Goal: Transaction & Acquisition: Purchase product/service

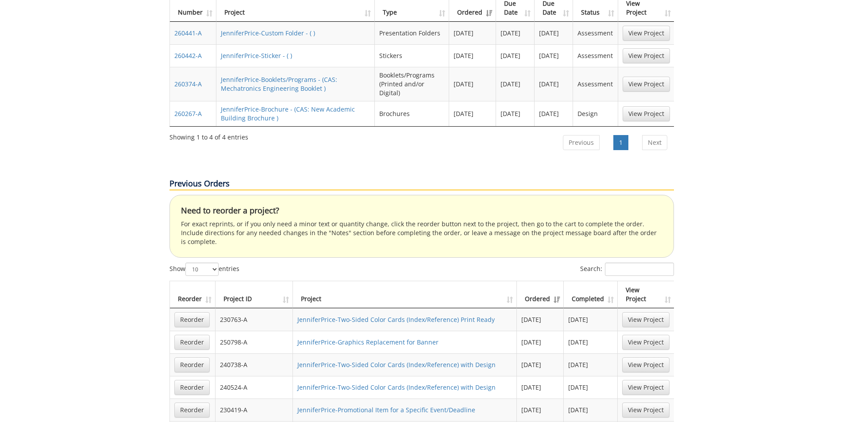
scroll to position [487, 0]
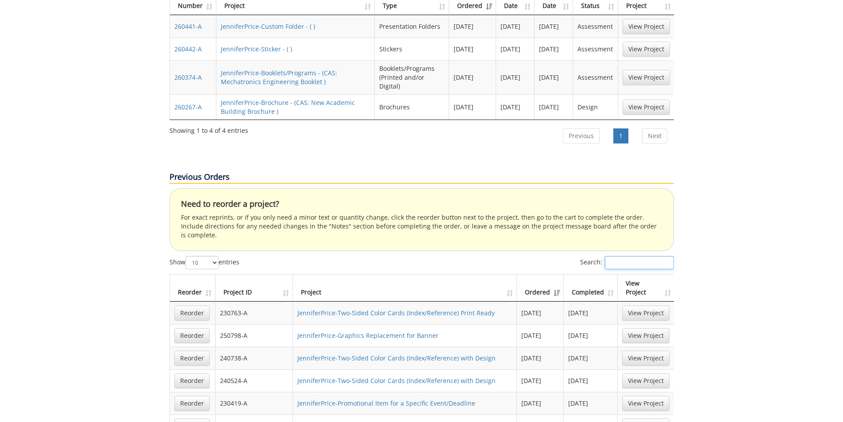
click at [617, 256] on input "Search:" at bounding box center [639, 262] width 69 height 13
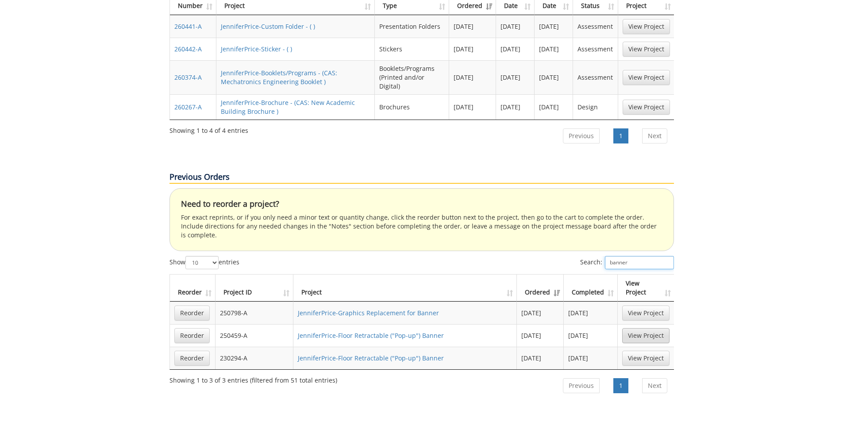
type input "banner"
click at [646, 328] on link "View Project" at bounding box center [645, 335] width 47 height 15
click at [654, 350] on link "View Project" at bounding box center [645, 357] width 47 height 15
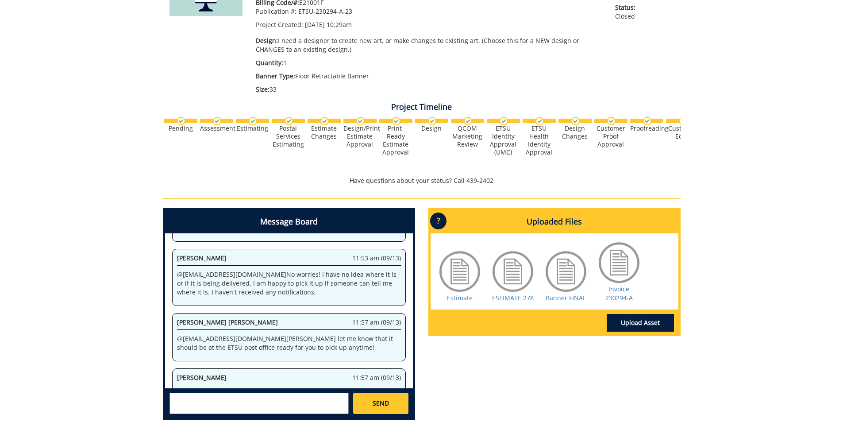
scroll to position [177, 0]
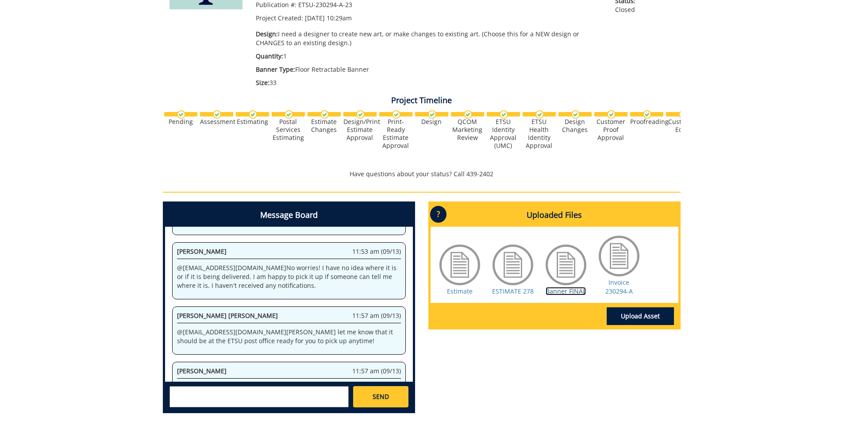
click at [562, 291] on link "Banner FINAL" at bounding box center [565, 291] width 40 height 8
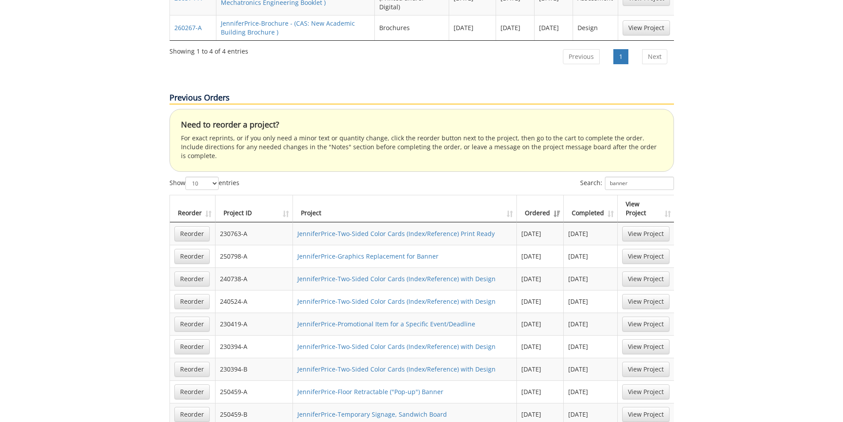
scroll to position [531, 0]
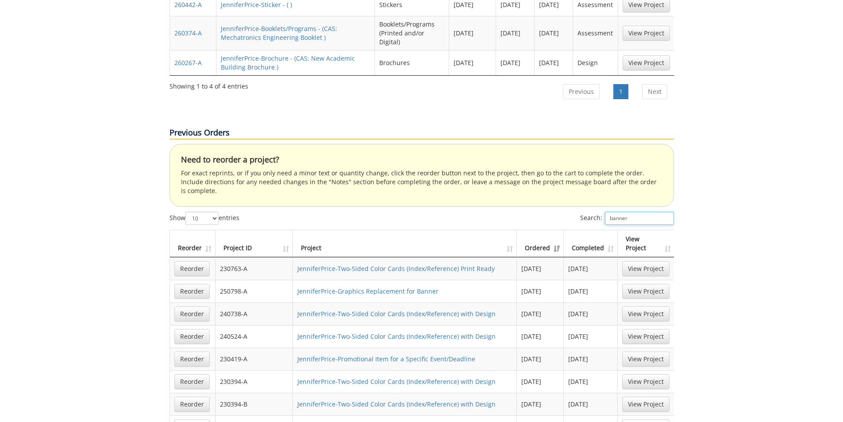
click at [632, 211] on input "banner" at bounding box center [639, 217] width 69 height 13
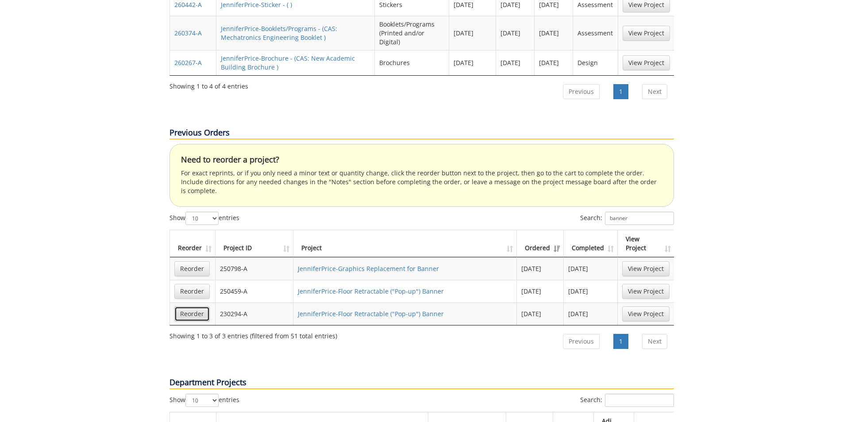
click at [196, 306] on link "Reorder" at bounding box center [191, 313] width 35 height 15
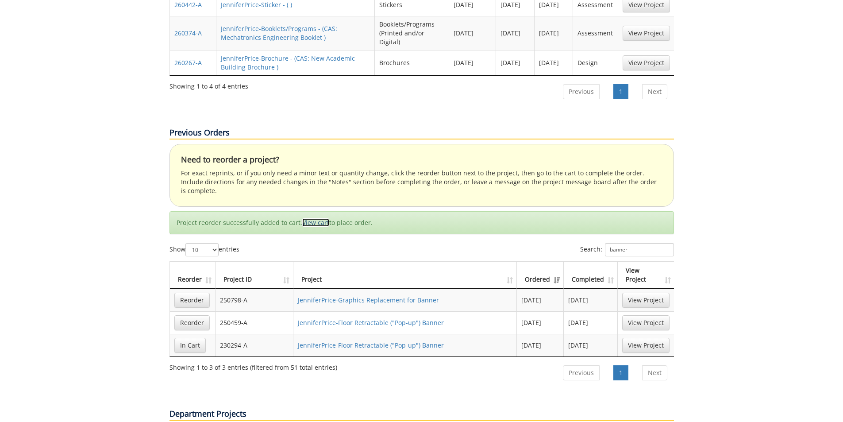
click at [322, 218] on link "View cart" at bounding box center [315, 222] width 27 height 8
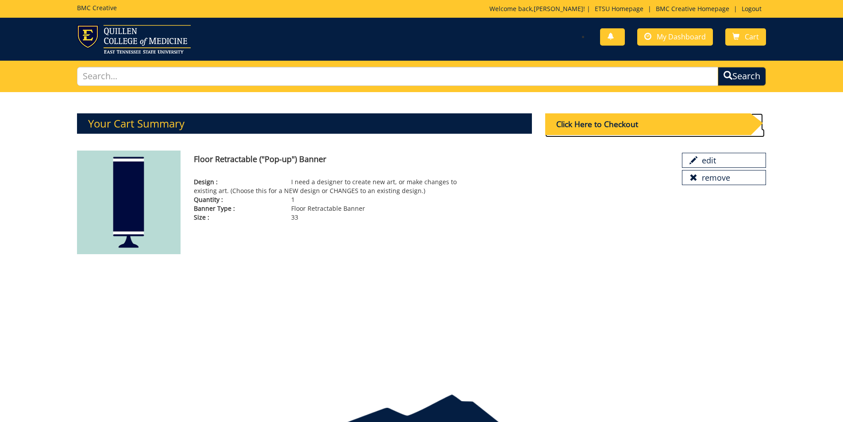
click at [621, 126] on div "Click Here to Checkout" at bounding box center [647, 124] width 205 height 22
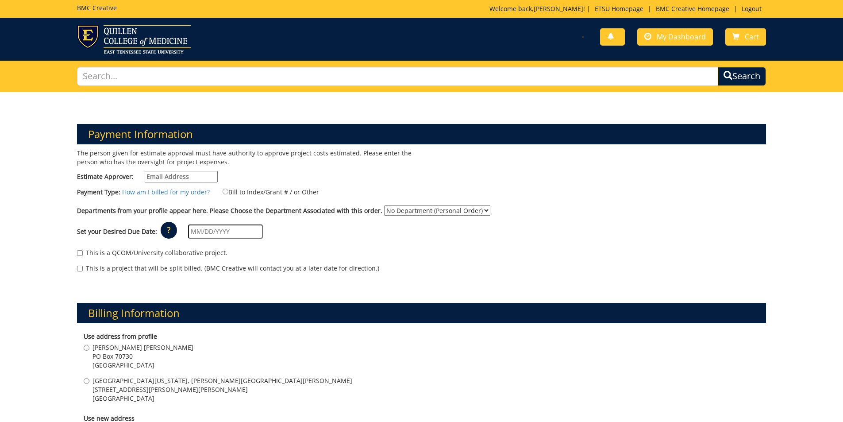
click at [192, 176] on input "Estimate Approver:" at bounding box center [181, 177] width 73 height 12
type input "[EMAIL_ADDRESS][DOMAIN_NAME]"
type input "1812 Lone Oak Rd"
type input "Johnson City"
type input "37604"
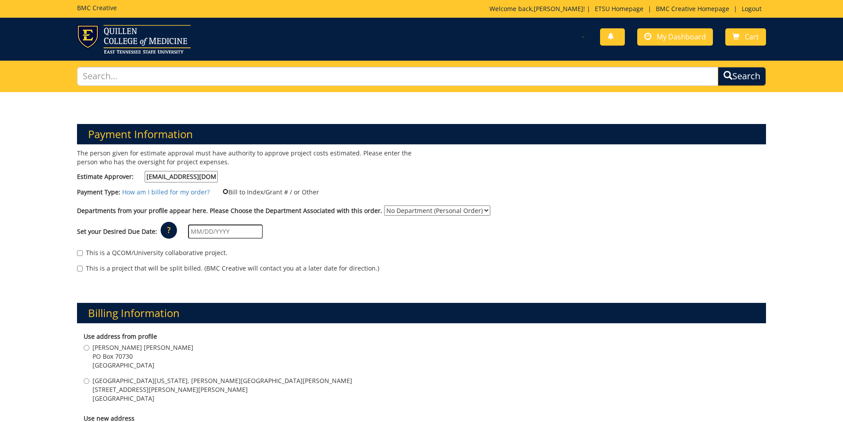
click at [223, 189] on input "Bill to Index/Grant # / or Other" at bounding box center [226, 191] width 6 height 6
radio input "true"
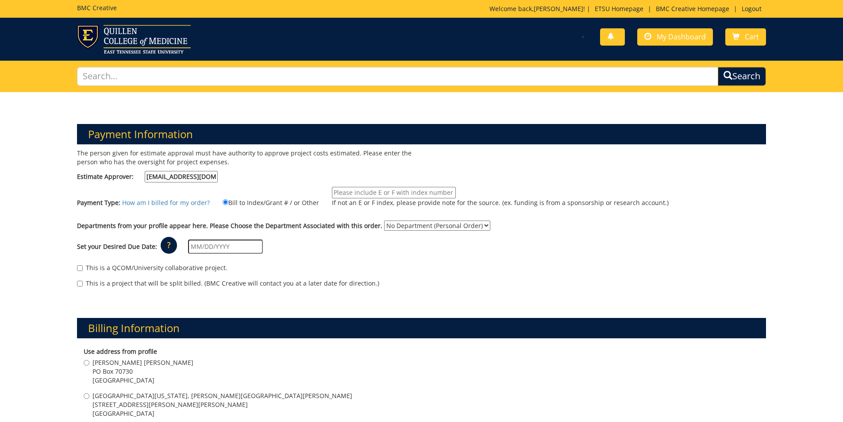
click at [353, 190] on input "If not an E or F index, please provide note for the source. (ex. funding is fro…" at bounding box center [394, 193] width 124 height 12
type input "10-45000-200102-120-74530-200-999-999-999"
click at [415, 225] on select "No Department (Personal Order) Arts and Sciences (CAS)" at bounding box center [437, 225] width 106 height 10
select select "15"
click at [384, 220] on select "No Department (Personal Order) Arts and Sciences (CAS)" at bounding box center [437, 225] width 106 height 10
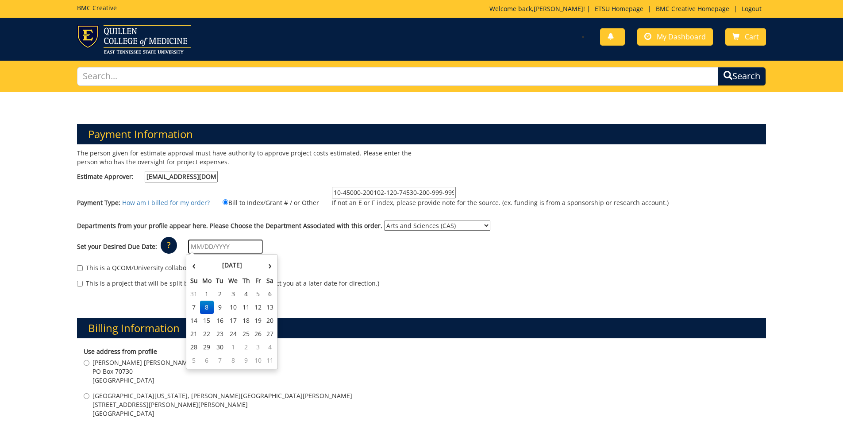
click at [203, 245] on input "text" at bounding box center [225, 246] width 75 height 14
click at [206, 334] on td "22" at bounding box center [207, 333] width 14 height 13
type input "[DATE]"
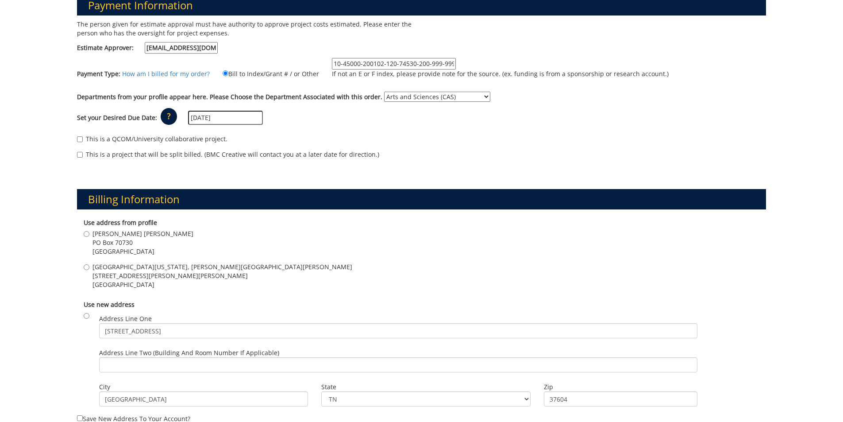
scroll to position [133, 0]
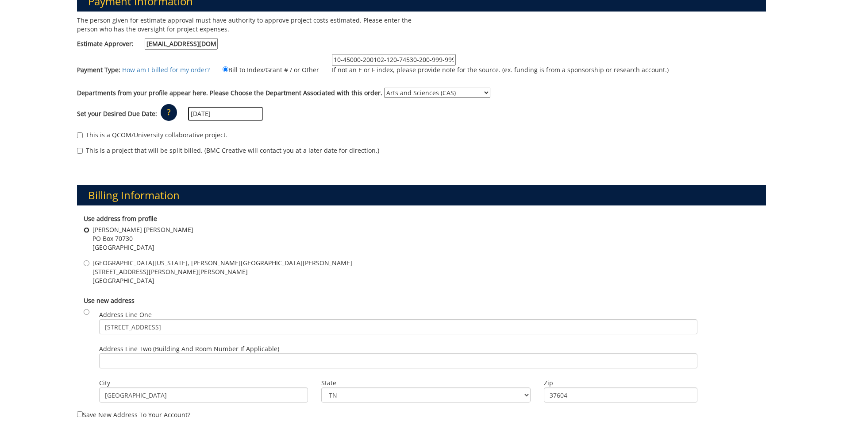
click at [88, 232] on input "Gilbreath Hall PO Box 70730 Johnson city , TN 37614" at bounding box center [87, 230] width 6 height 6
radio input "true"
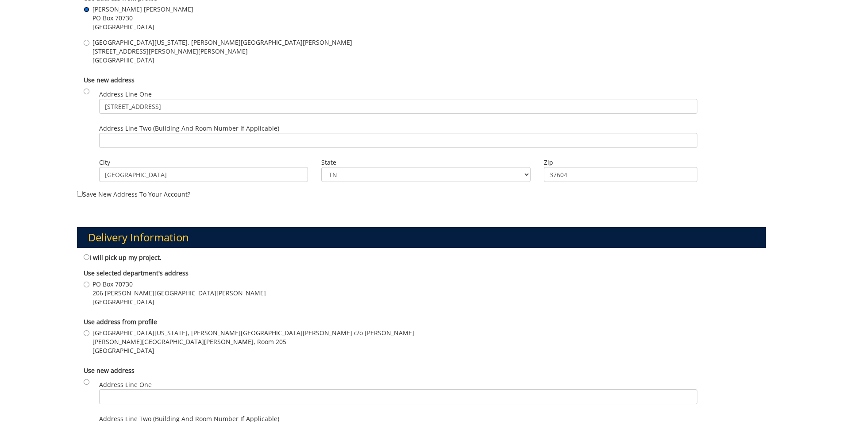
scroll to position [354, 0]
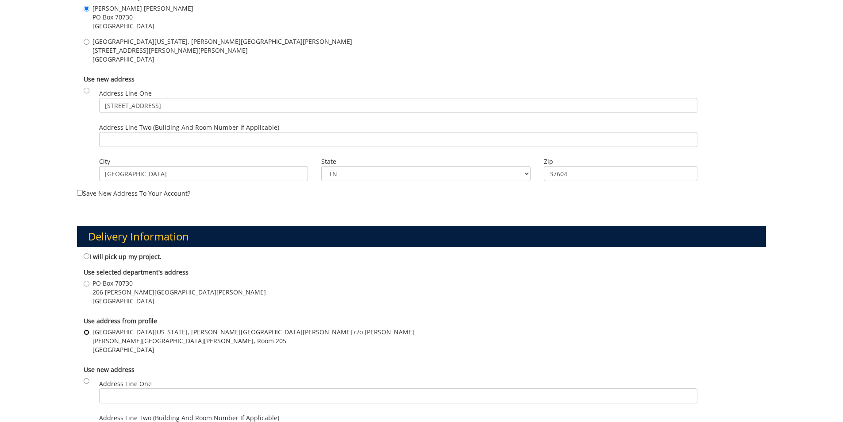
click at [86, 332] on input "East Tennessee State University, Gilbreath Hall c/o Jennifer Price Gilbreath Ha…" at bounding box center [87, 332] width 6 height 6
radio input "true"
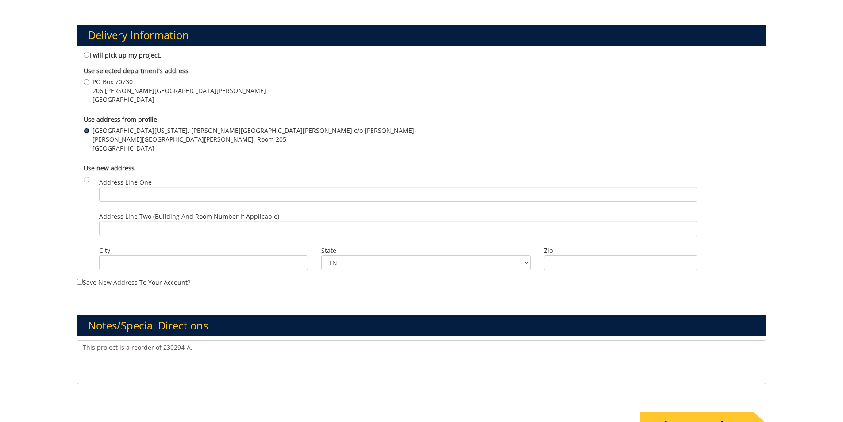
scroll to position [575, 0]
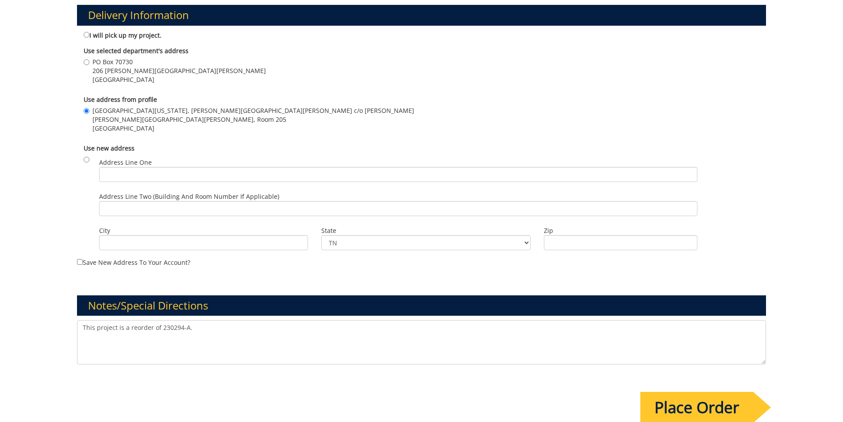
click at [84, 328] on textarea "This project is a reorder of 230294-A." at bounding box center [421, 342] width 689 height 44
click at [462, 326] on textarea "This project is a reorder of 230294-A." at bounding box center [421, 342] width 689 height 44
click at [472, 326] on textarea "This project is a reorder of 230294-A." at bounding box center [421, 342] width 689 height 44
click at [636, 328] on textarea "This project is a reorder of 230294-A." at bounding box center [421, 342] width 689 height 44
click at [179, 326] on textarea "This project is a reorder of 230294-A." at bounding box center [421, 342] width 689 height 44
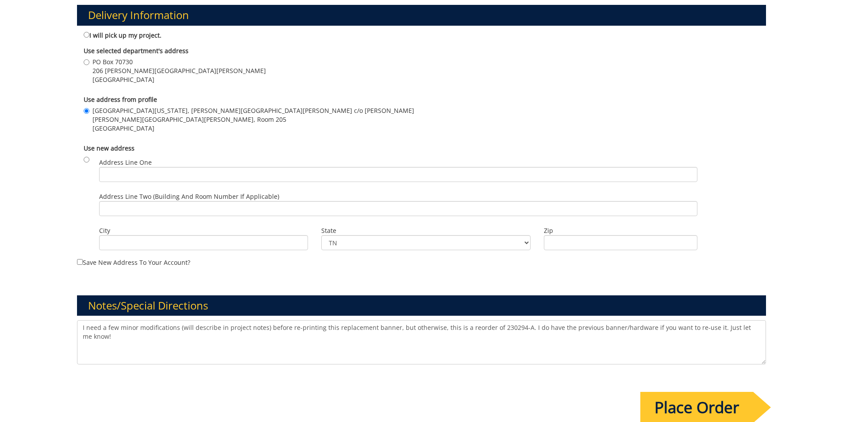
type textarea "I need a few minor modifications (will describe in project notes) before re-pri…"
click at [713, 411] on input "Place Order" at bounding box center [696, 407] width 113 height 31
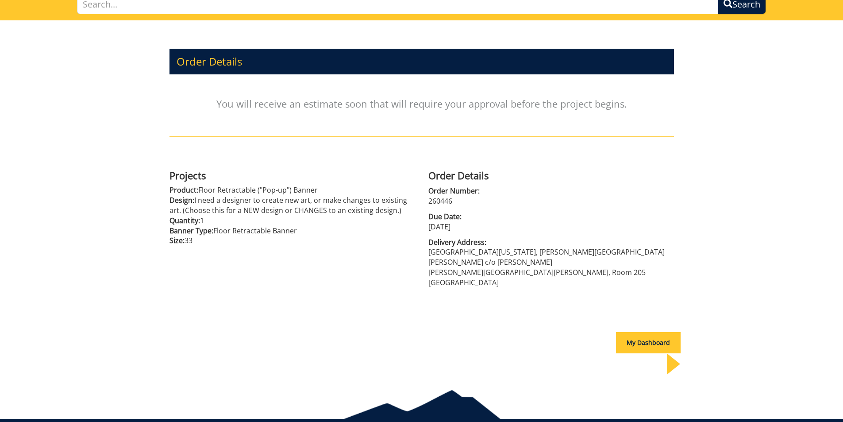
scroll to position [79, 0]
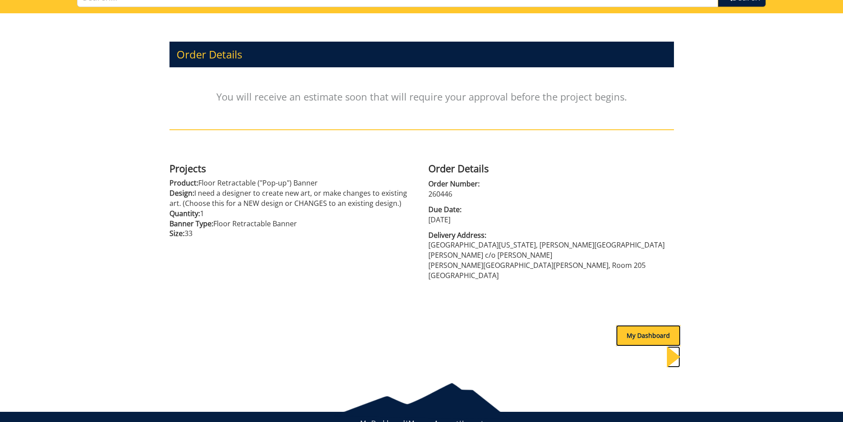
click at [639, 325] on div "My Dashboard" at bounding box center [648, 335] width 65 height 21
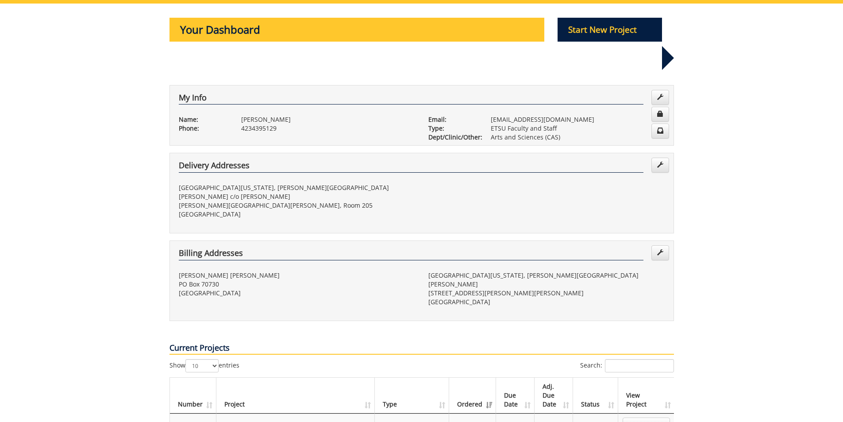
scroll to position [265, 0]
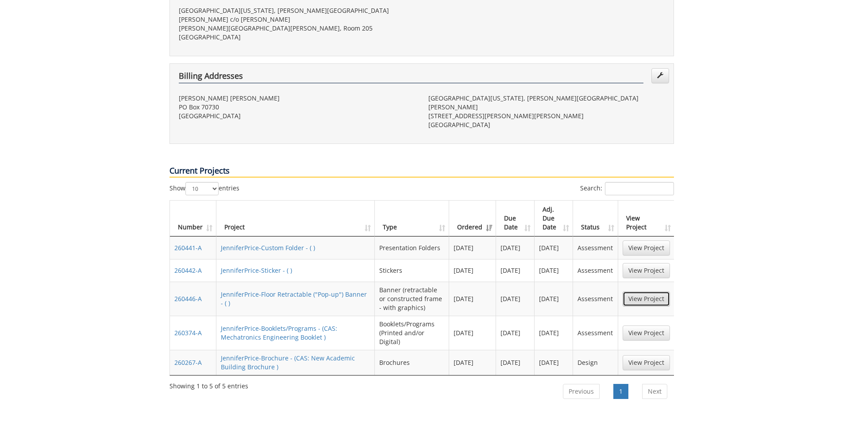
click at [635, 291] on link "View Project" at bounding box center [645, 298] width 47 height 15
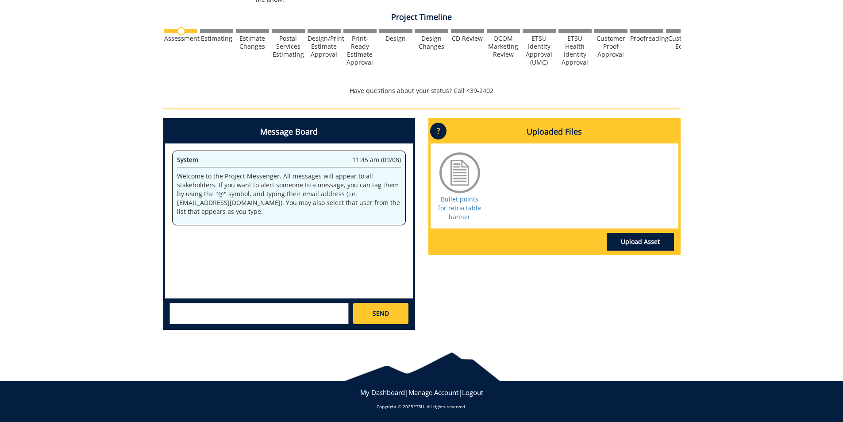
scroll to position [292, 0]
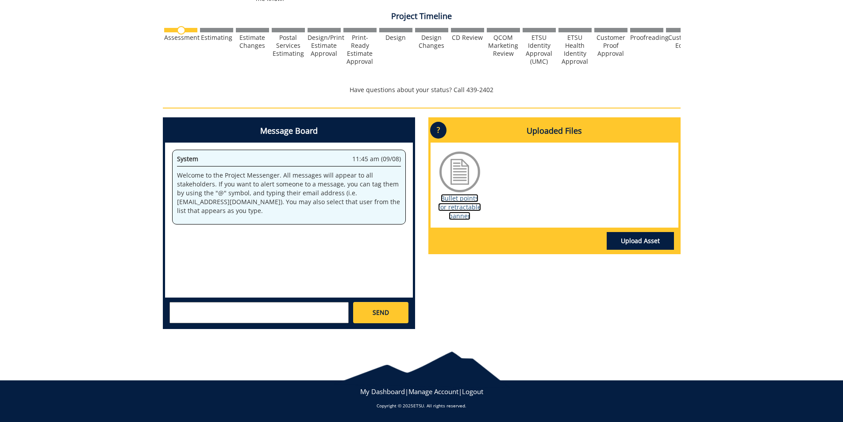
click at [459, 209] on link "Bullet points for retractable banner" at bounding box center [459, 207] width 43 height 26
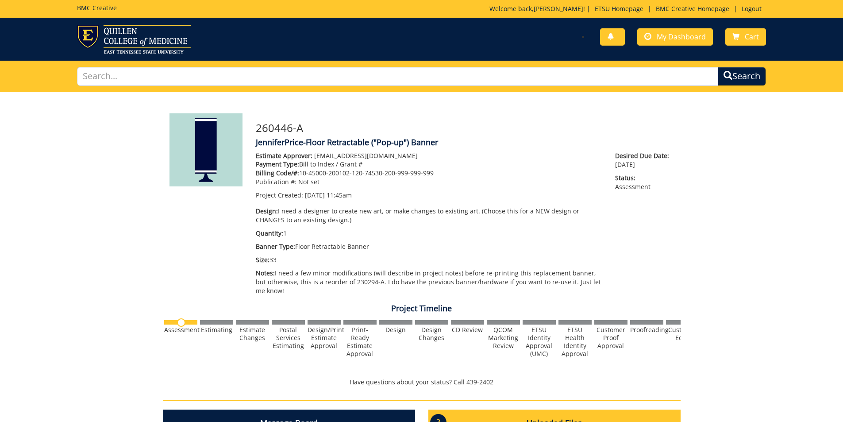
scroll to position [292, 0]
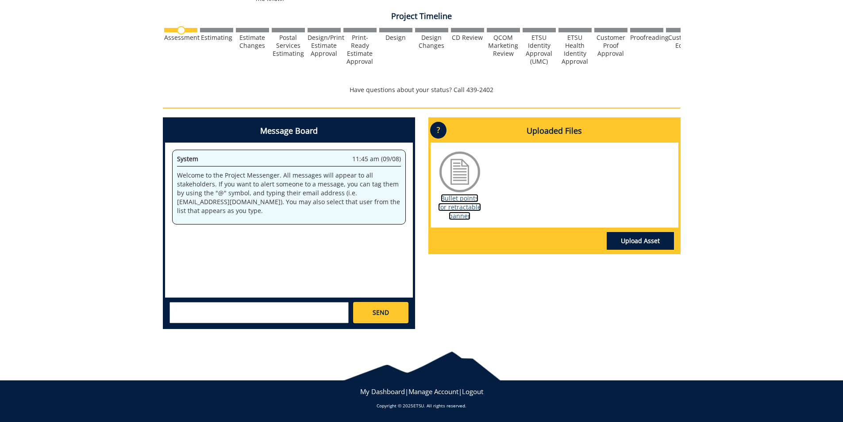
click at [473, 204] on link "Bullet points for retractable banner" at bounding box center [459, 207] width 43 height 26
click at [293, 313] on textarea at bounding box center [258, 312] width 179 height 21
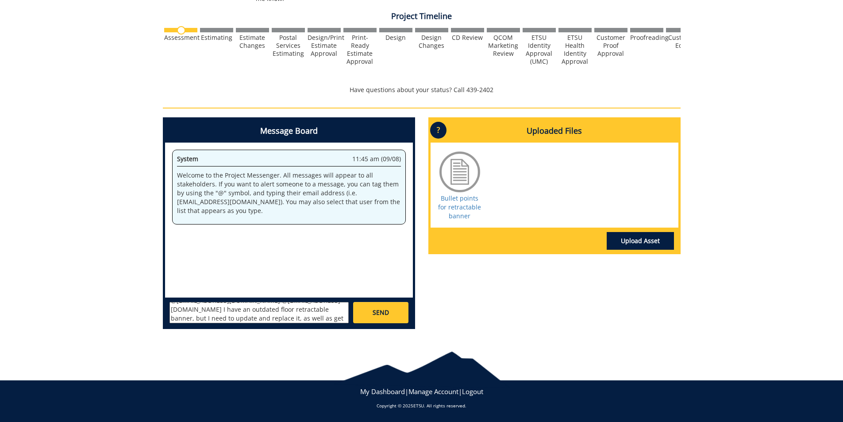
scroll to position [16, 0]
click at [258, 311] on textarea "@[EMAIL_ADDRESS][DOMAIN_NAME] @[EMAIL_ADDRESS][DOMAIN_NAME] I have an outdated …" at bounding box center [258, 312] width 179 height 21
click at [295, 316] on textarea "@[EMAIL_ADDRESS][DOMAIN_NAME] @[EMAIL_ADDRESS][DOMAIN_NAME] I have an outdated …" at bounding box center [258, 312] width 179 height 21
type textarea "@[EMAIL_ADDRESS][DOMAIN_NAME] @[EMAIL_ADDRESS][DOMAIN_NAME] I have an outdated …"
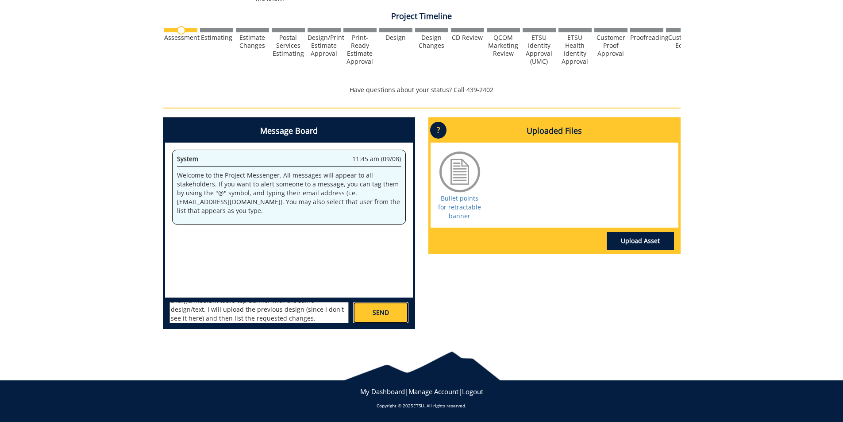
click at [382, 314] on span "SEND" at bounding box center [380, 312] width 16 height 9
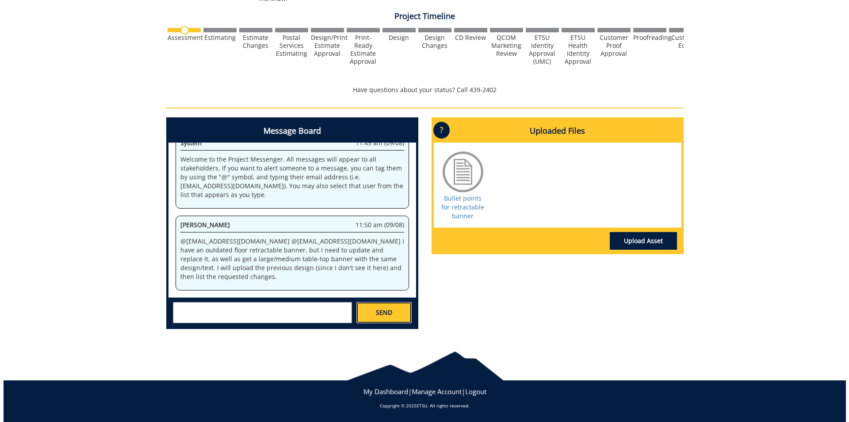
scroll to position [343, 0]
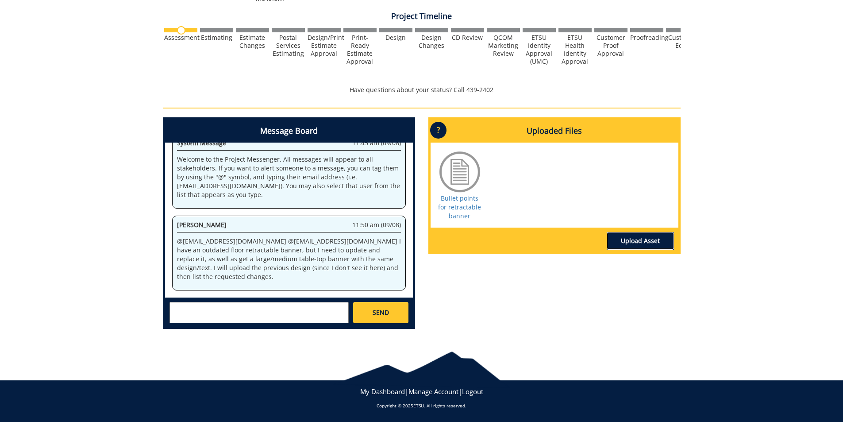
click at [628, 238] on link "Upload Asset" at bounding box center [640, 241] width 67 height 18
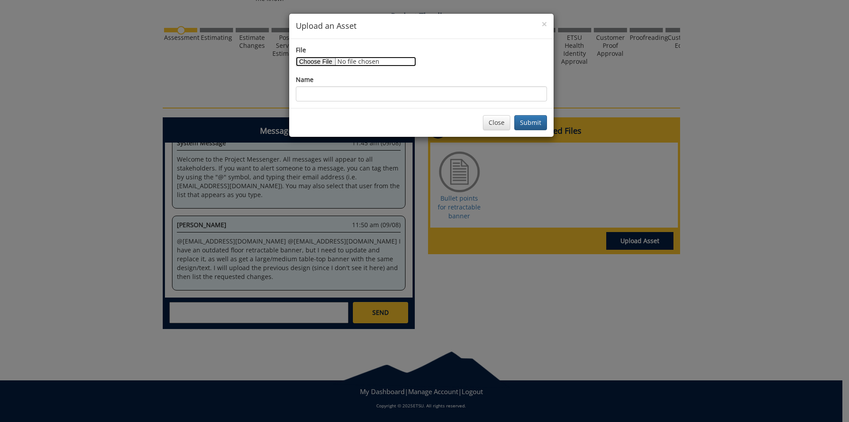
click at [325, 62] on input "File" at bounding box center [356, 62] width 120 height 10
type input "C:\fakepath\banner final-6318af1c591ae2.97093857.pdf"
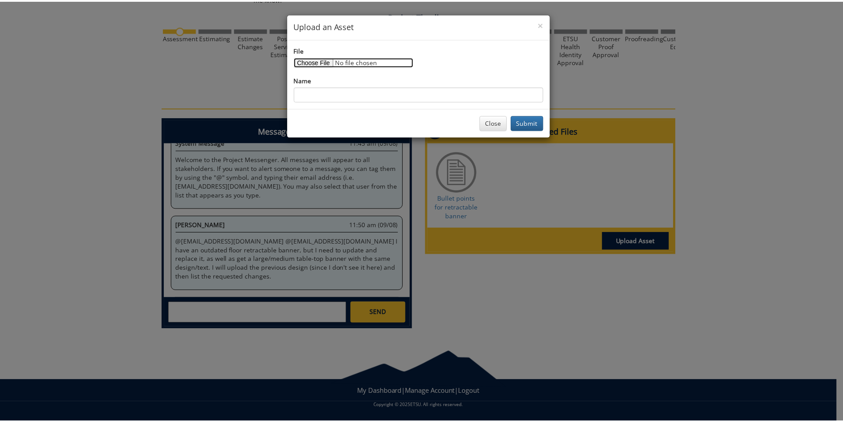
scroll to position [671, 0]
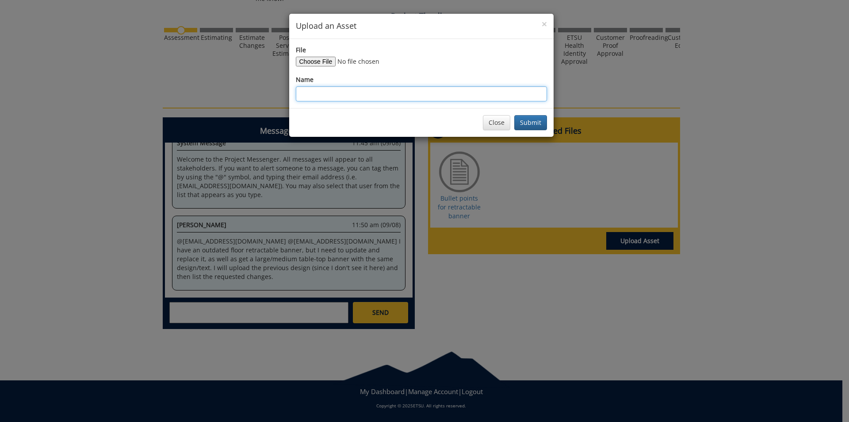
click at [333, 95] on input "Name" at bounding box center [421, 93] width 251 height 15
type input "CAS floor banner (from 2022)"
click at [539, 121] on button "Submit" at bounding box center [530, 122] width 33 height 15
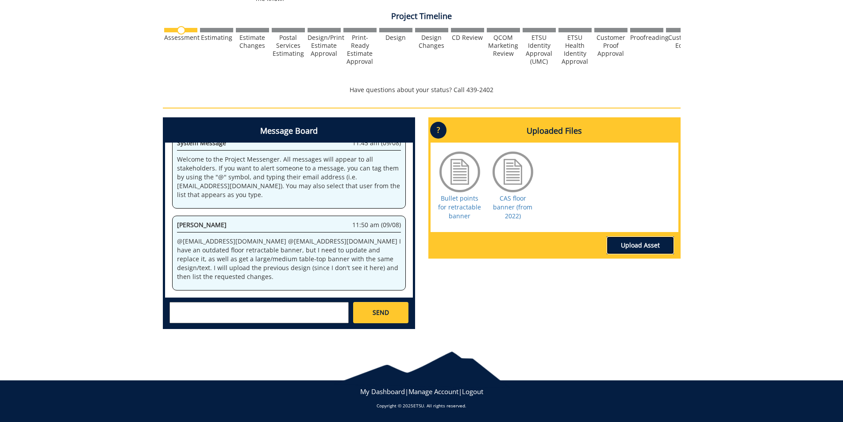
scroll to position [998, 0]
click at [258, 311] on textarea at bounding box center [258, 312] width 179 height 21
type textarea "@"
